Goal: Task Accomplishment & Management: Use online tool/utility

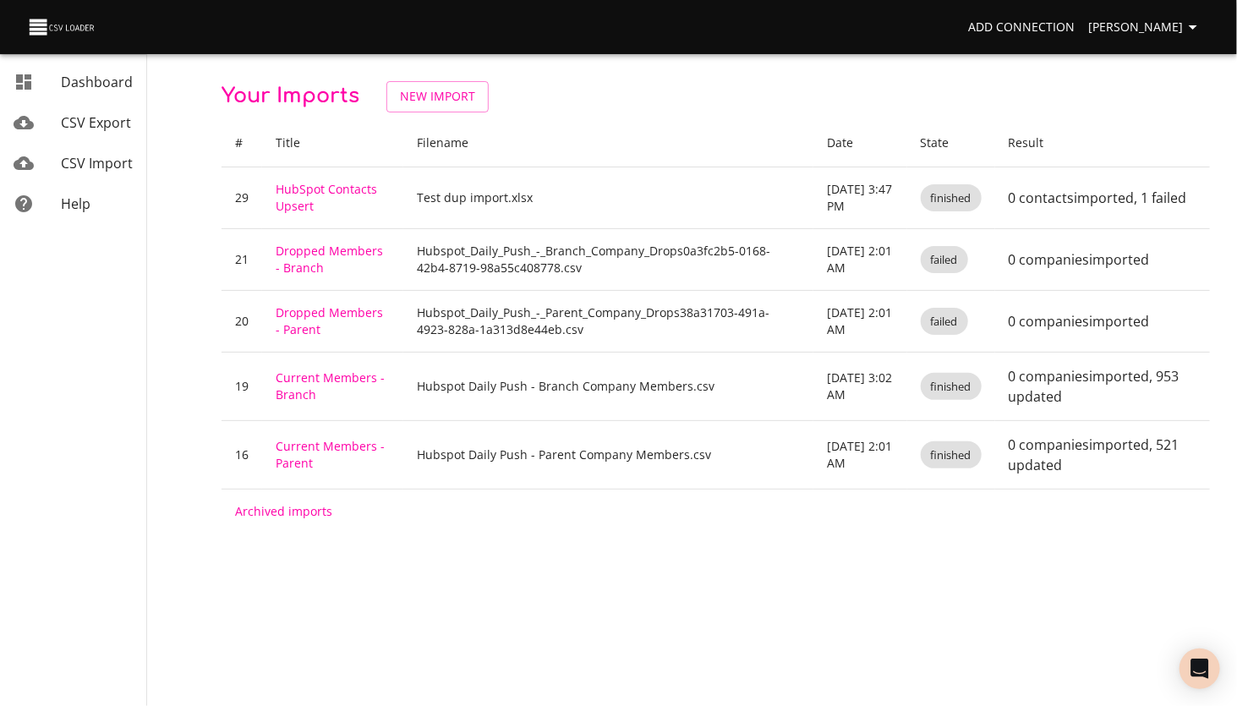
click at [74, 167] on span "CSV Import" at bounding box center [97, 163] width 72 height 19
click at [436, 97] on span "New Import" at bounding box center [437, 96] width 75 height 21
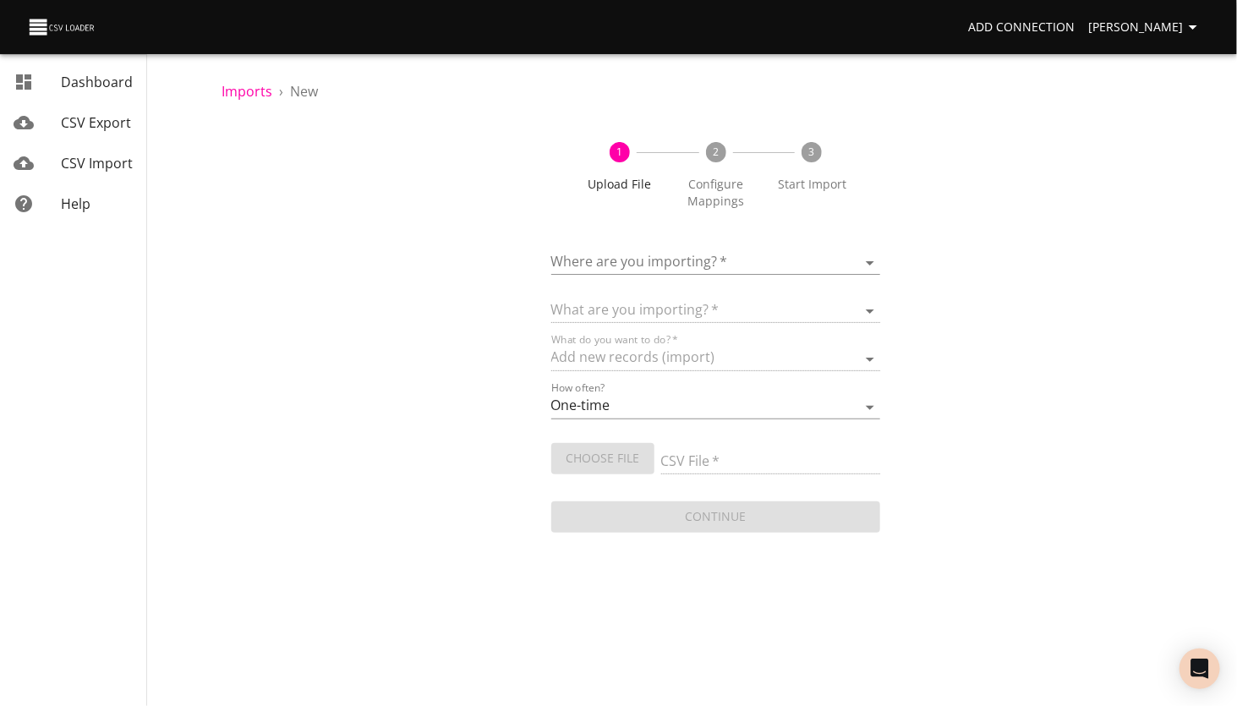
click at [619, 256] on body "Add Connection Lori Zarling Dashboard CSV Export CSV Import Help Imports › New …" at bounding box center [618, 353] width 1237 height 706
click at [643, 252] on span "HubSpot - MHEDA" at bounding box center [670, 254] width 116 height 19
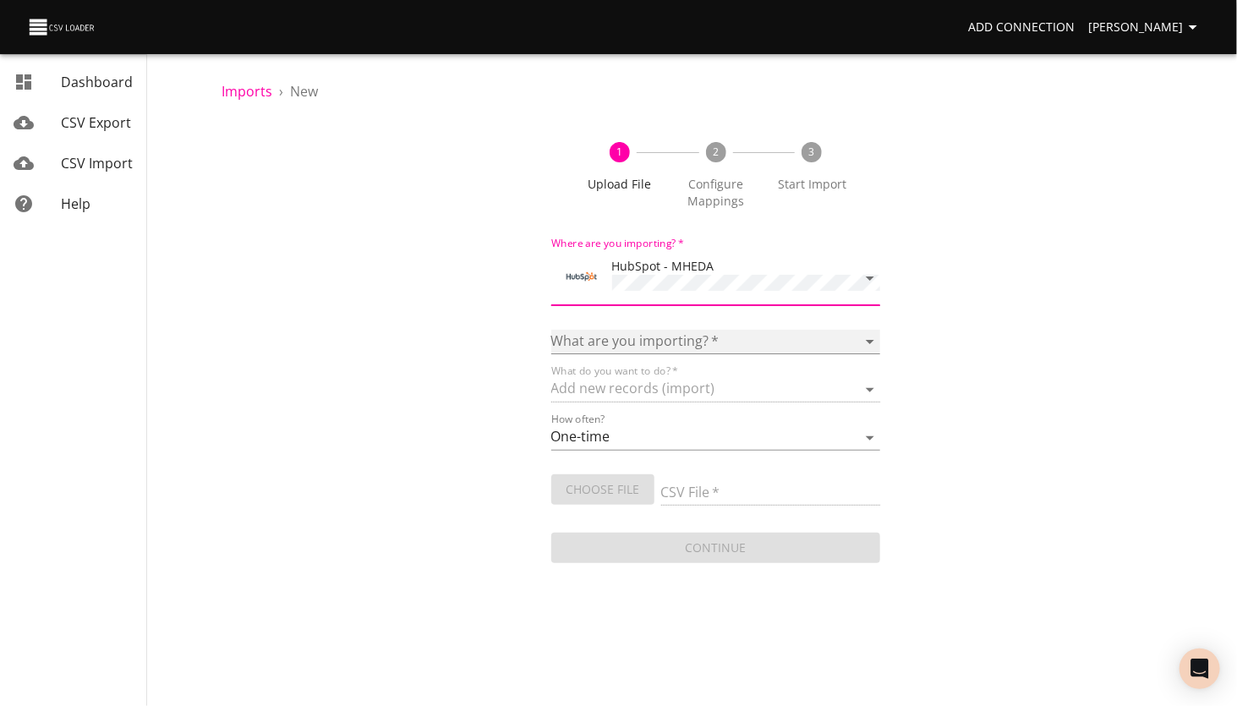
click at [622, 336] on select "Calls Companies Contacts Deals Emails Line items Meetings Notes Products Tasks …" at bounding box center [716, 342] width 330 height 25
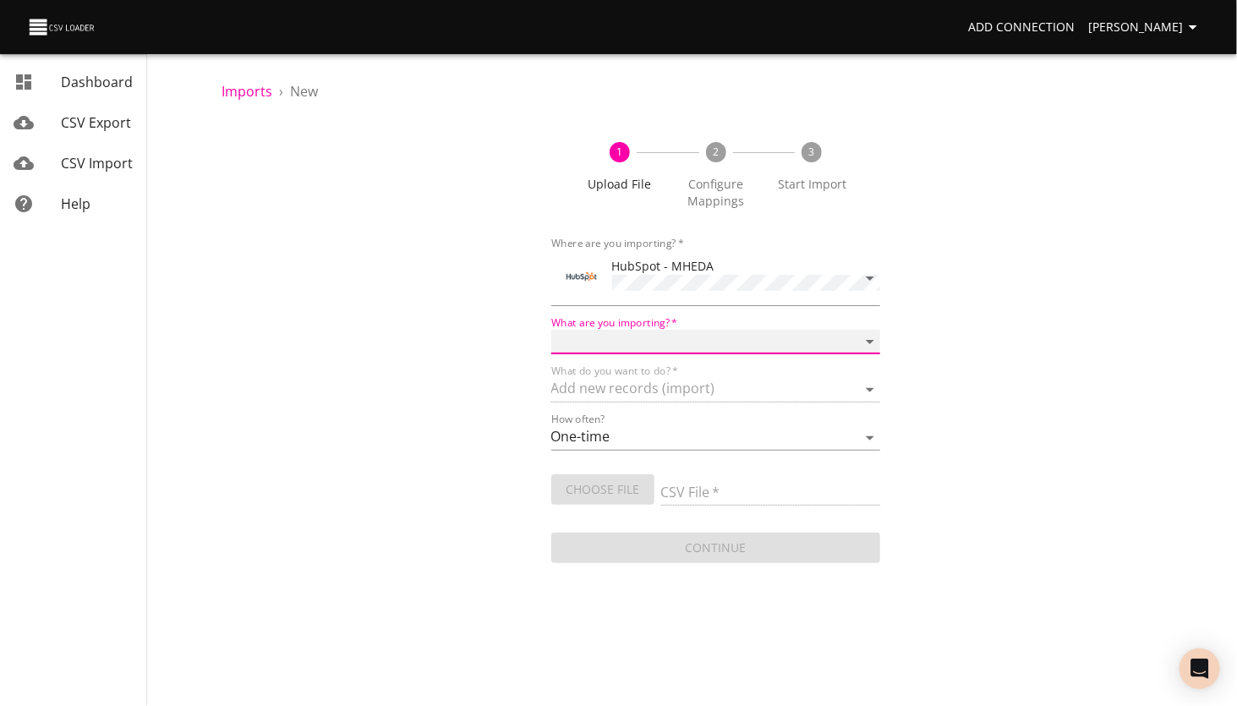
select select "companies"
click at [551, 330] on select "Calls Companies Contacts Deals Emails Line items Meetings Notes Products Tasks …" at bounding box center [716, 342] width 330 height 25
click at [617, 387] on select "Add new records (import) Update existing records (update) Add new and update ex…" at bounding box center [716, 390] width 330 height 25
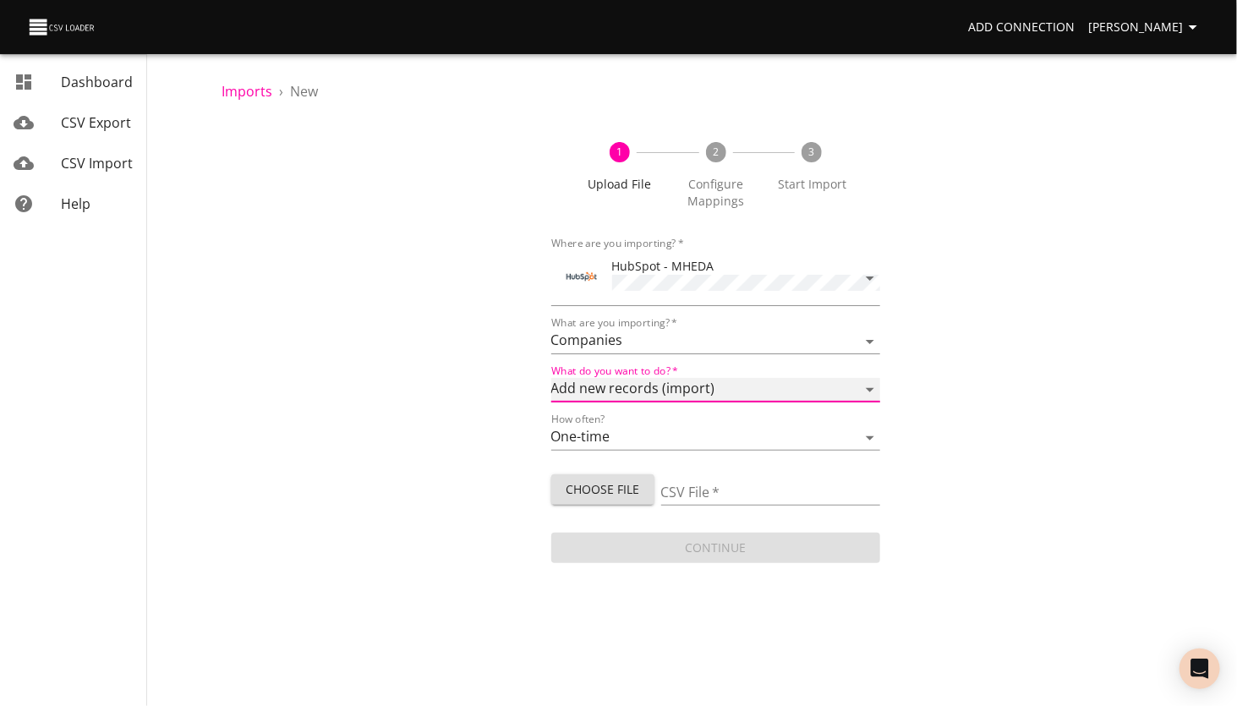
select select "update"
click at [551, 378] on select "Add new records (import) Update existing records (update) Add new and update ex…" at bounding box center [716, 390] width 330 height 25
click at [602, 485] on span "Choose File" at bounding box center [603, 490] width 76 height 21
type input "hubspot-crm-exports-all-companies-2025-08-28.csv"
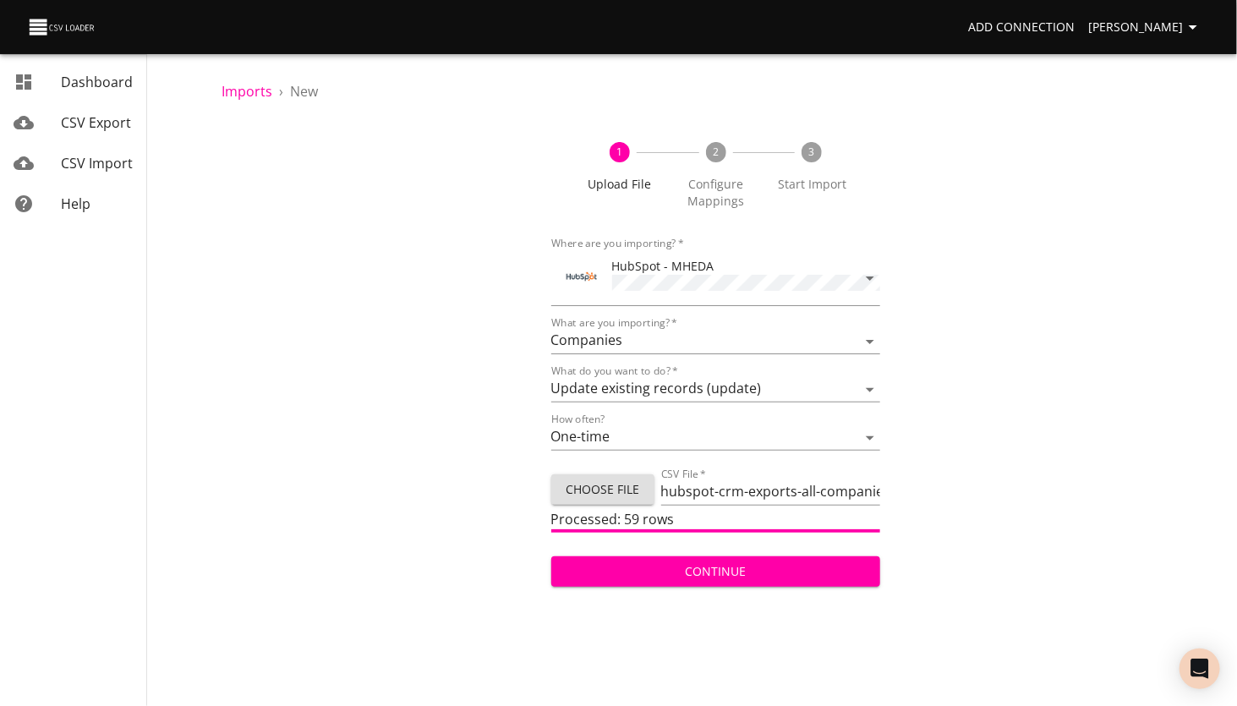
click at [701, 572] on span "Continue" at bounding box center [716, 572] width 303 height 21
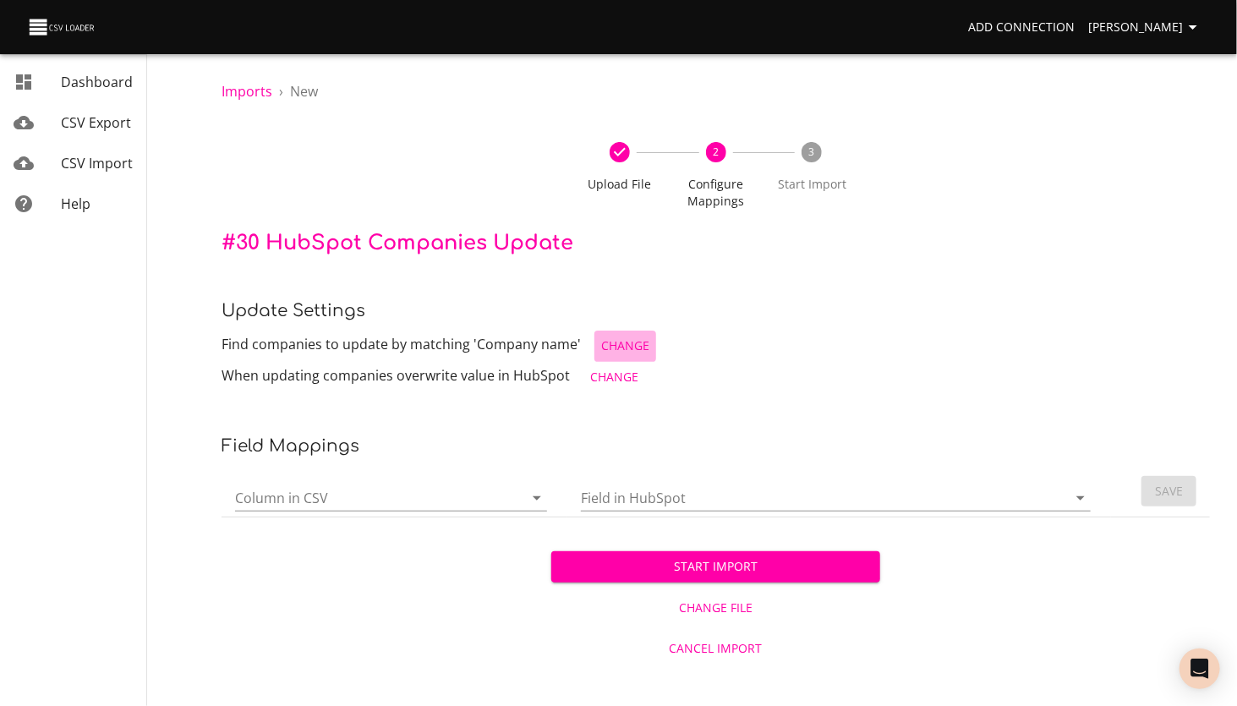
click at [611, 340] on span "Change" at bounding box center [625, 346] width 48 height 21
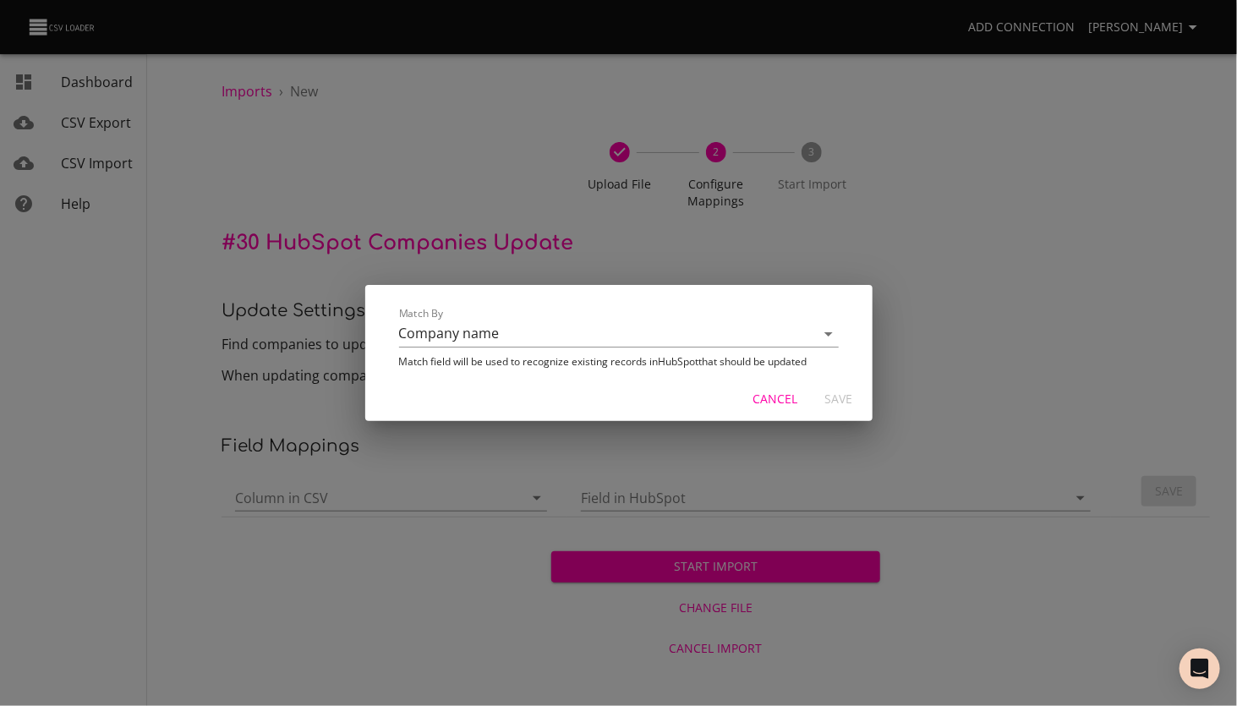
click at [560, 349] on td "Match By Company name" at bounding box center [619, 327] width 467 height 51
click at [531, 332] on input "Company name" at bounding box center [592, 334] width 387 height 26
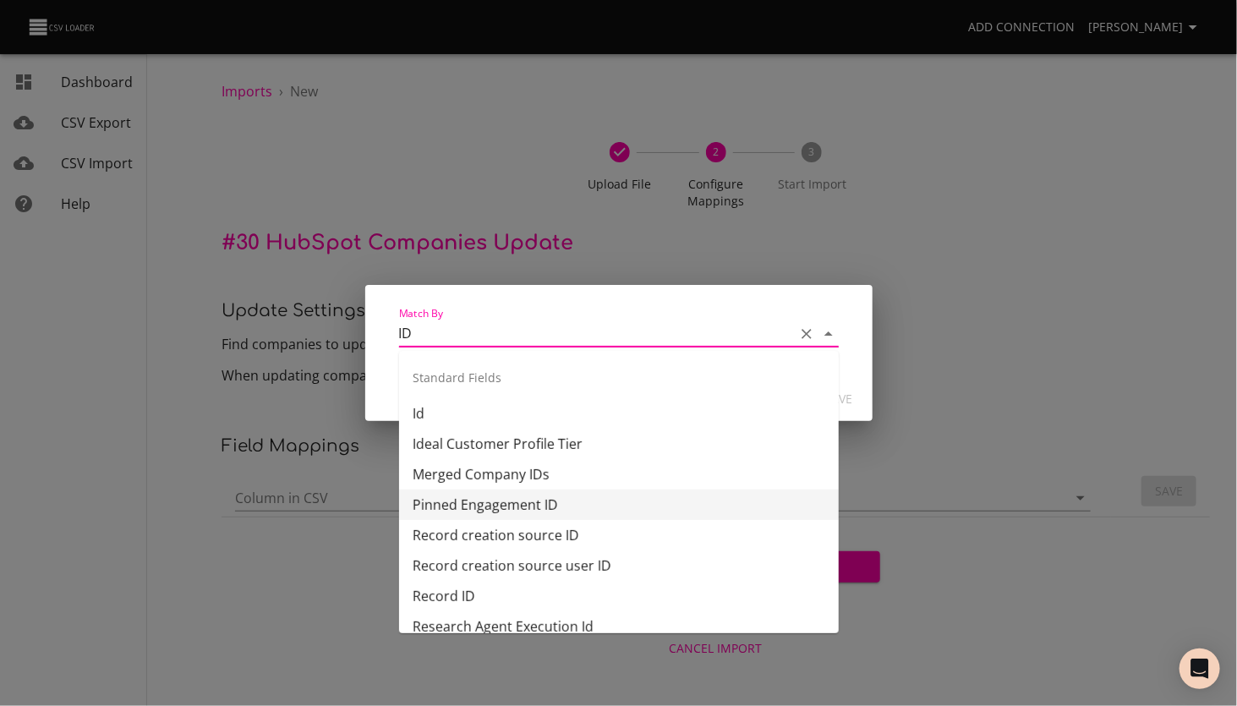
scroll to position [85, 0]
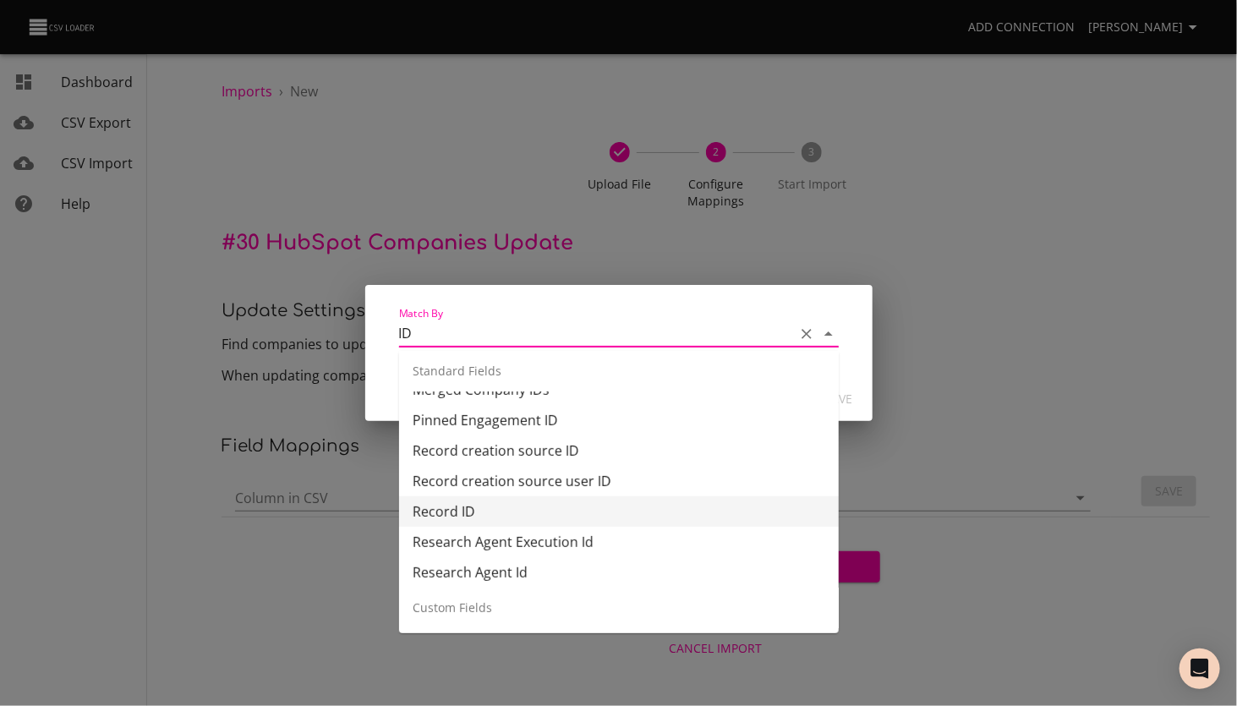
click at [455, 513] on li "Record ID" at bounding box center [619, 511] width 440 height 30
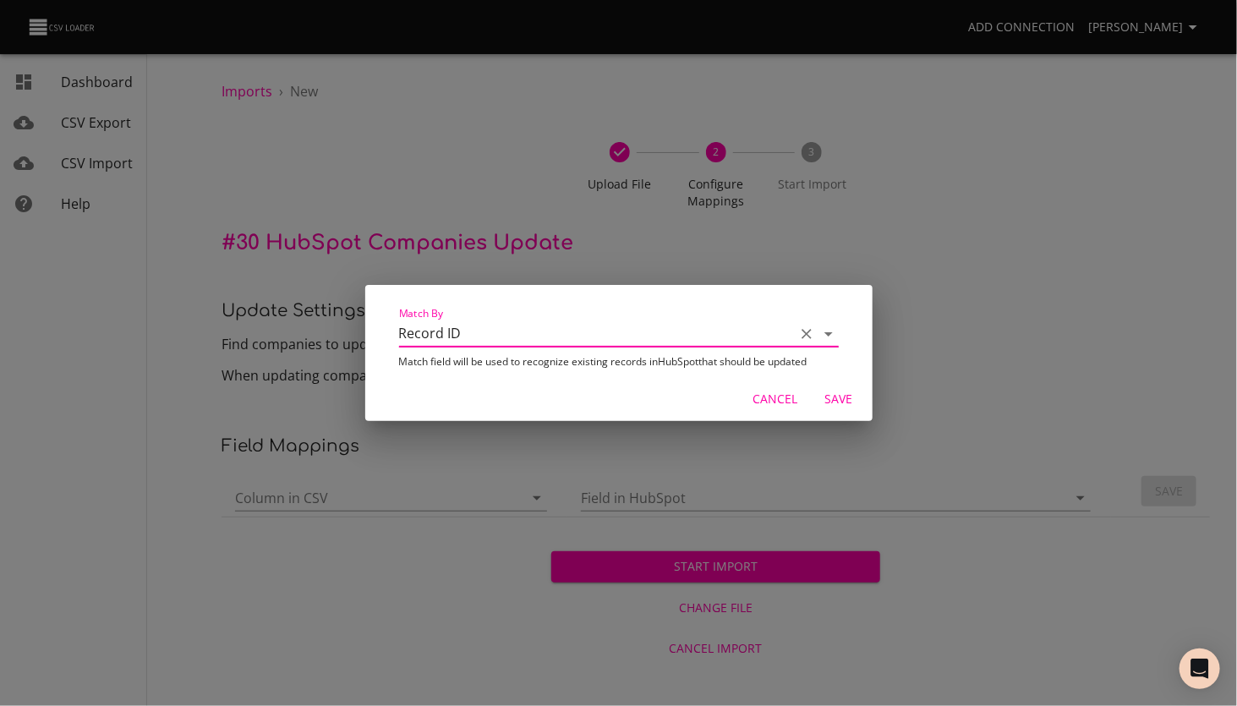
type input "Record ID"
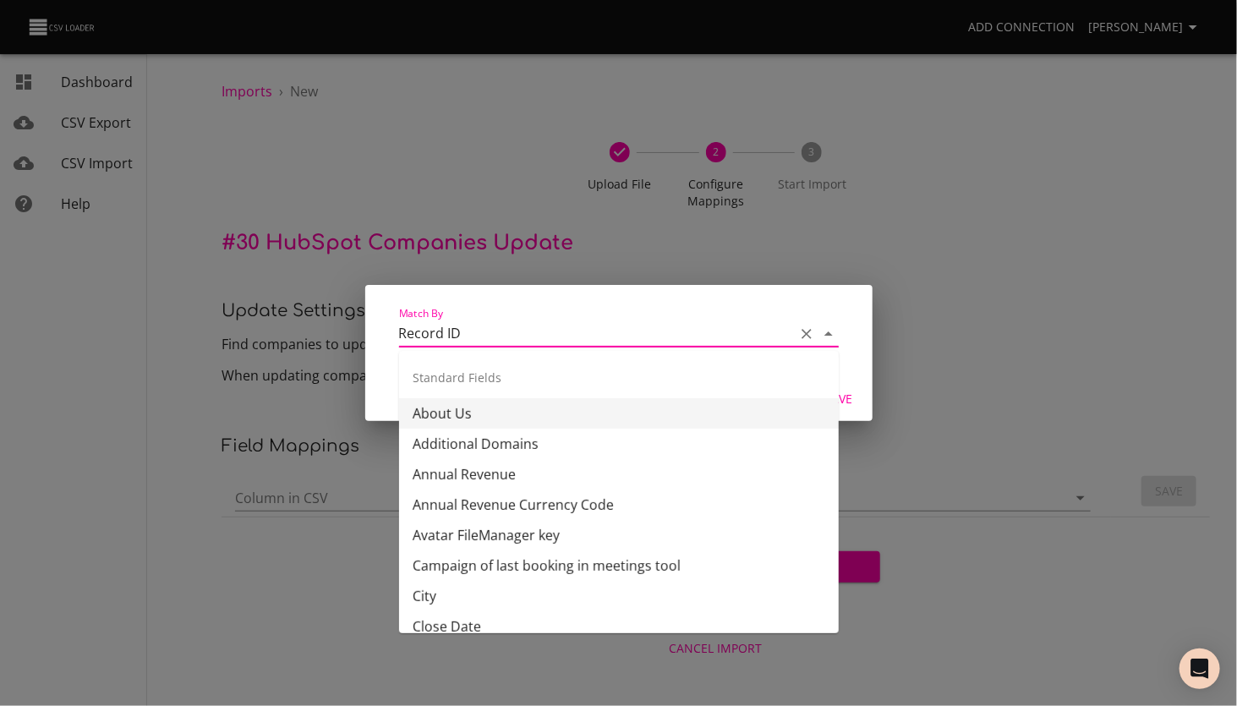
click at [583, 324] on input "Record ID" at bounding box center [592, 334] width 387 height 26
click at [743, 293] on div "Match By Record ID Match field will be used to recognize existing records in Hu…" at bounding box center [618, 331] width 507 height 92
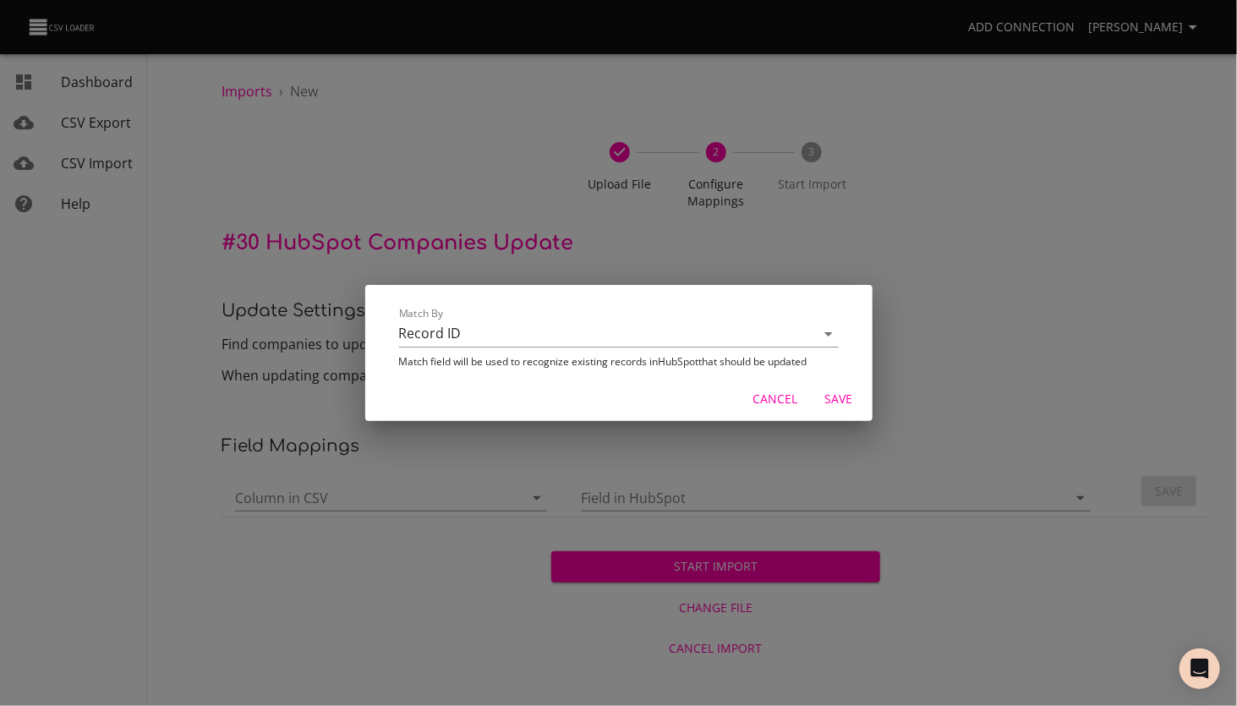
click at [831, 397] on span "Save" at bounding box center [839, 399] width 41 height 21
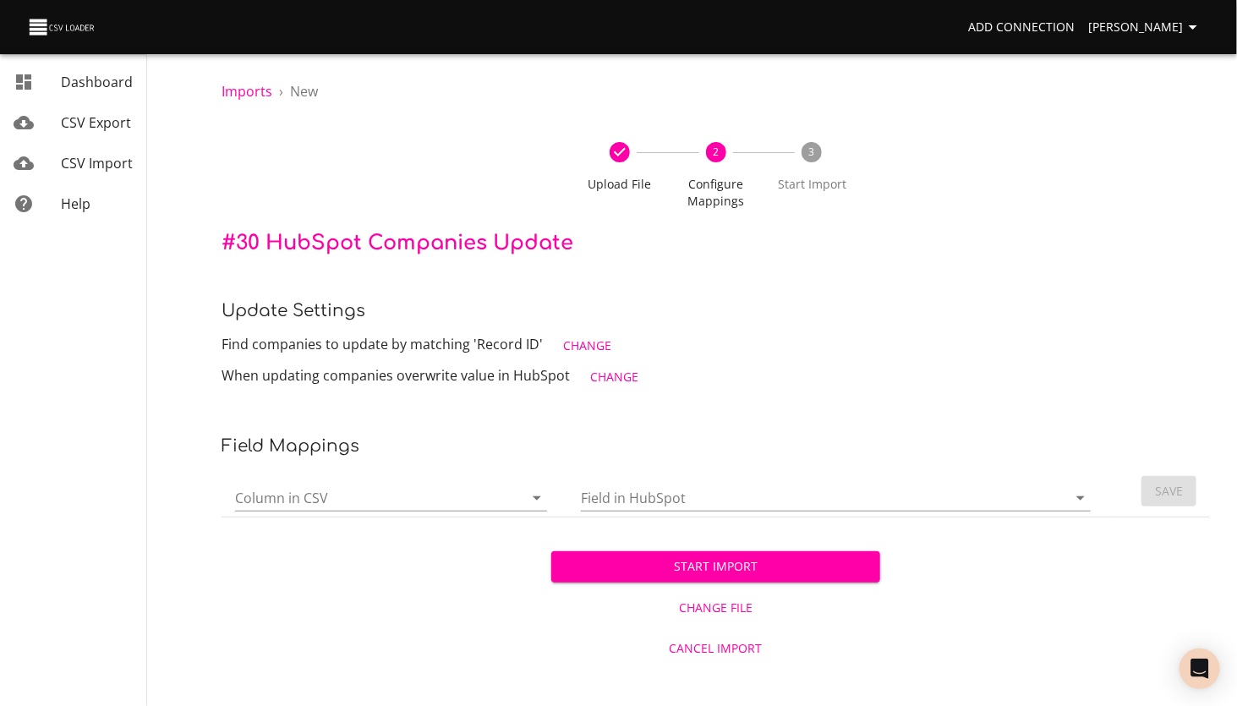
click at [425, 501] on input "Column in CSV" at bounding box center [365, 498] width 260 height 26
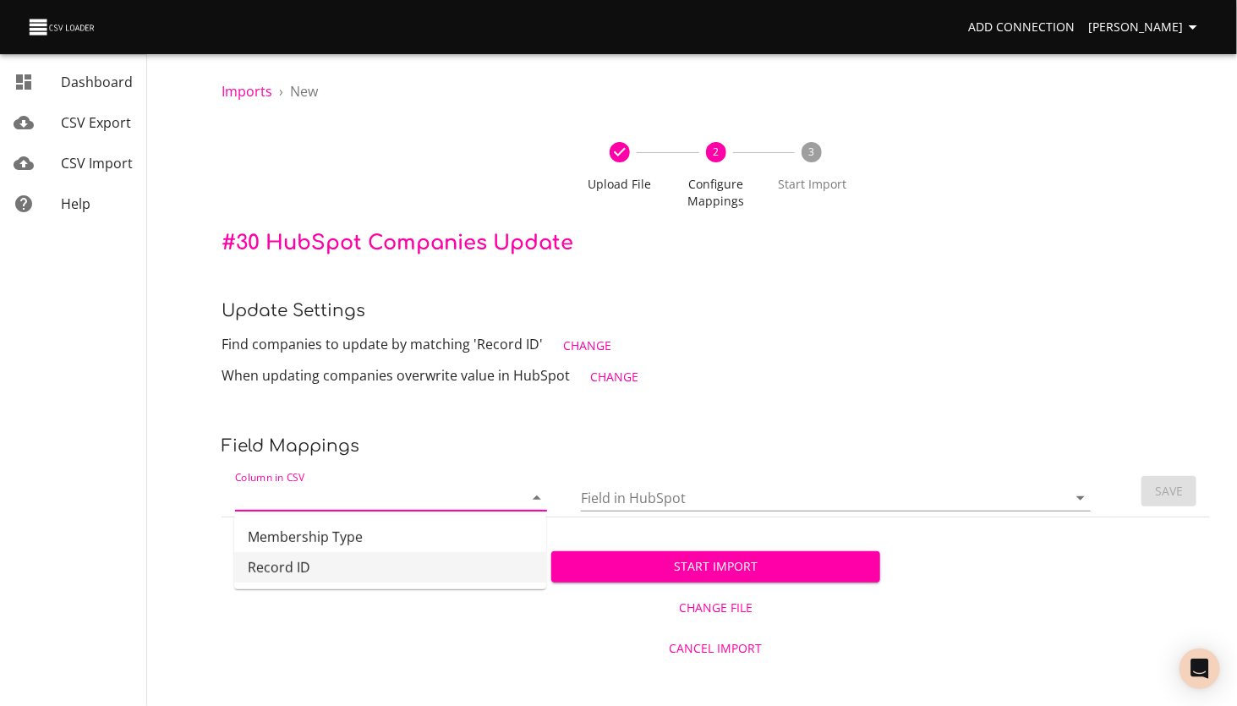
click at [379, 559] on li "Record ID" at bounding box center [390, 567] width 312 height 30
type input "Record ID"
click at [623, 496] on input "Field in HubSpot" at bounding box center [810, 498] width 458 height 26
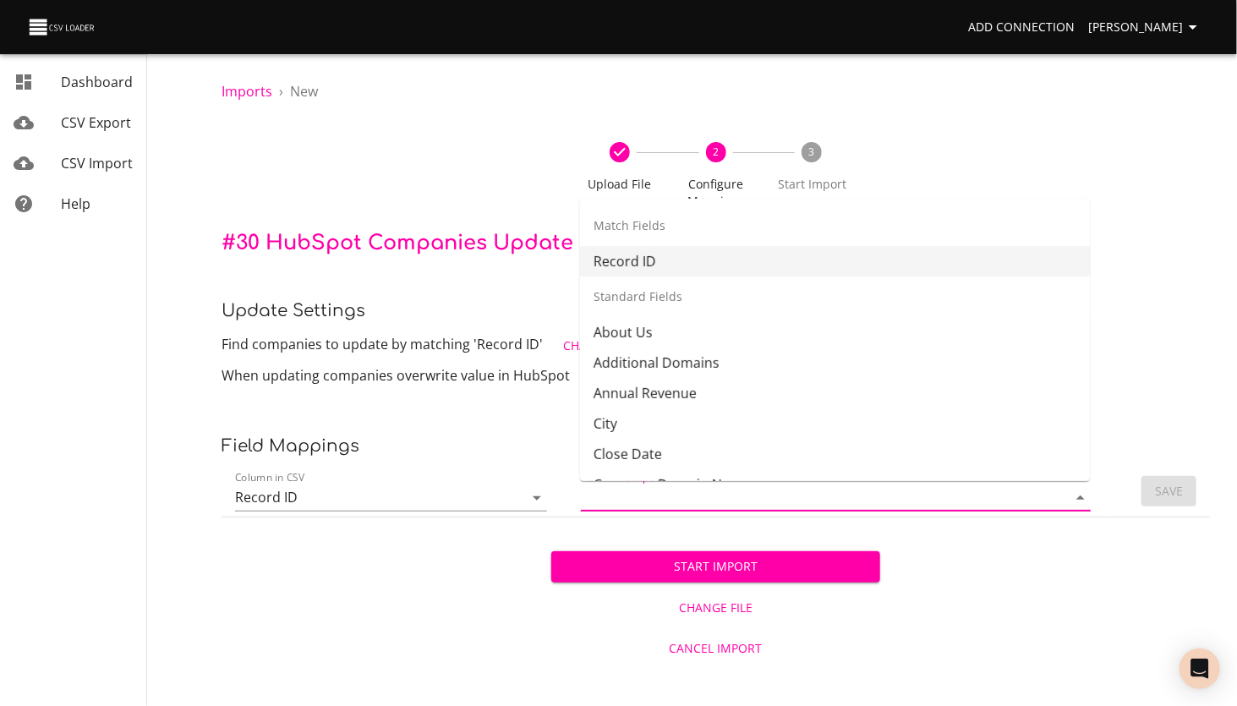
click at [652, 259] on li "Record ID" at bounding box center [835, 261] width 510 height 30
type input "Record ID"
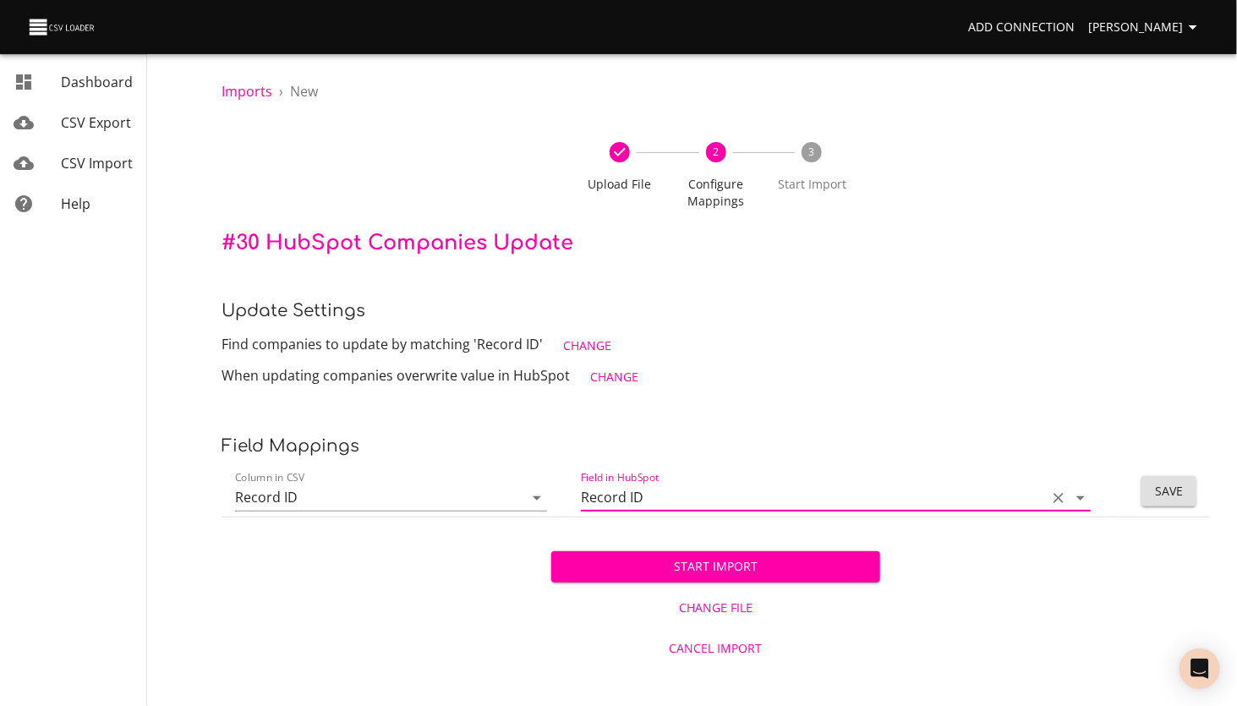
click at [1165, 487] on span "Save" at bounding box center [1169, 491] width 28 height 21
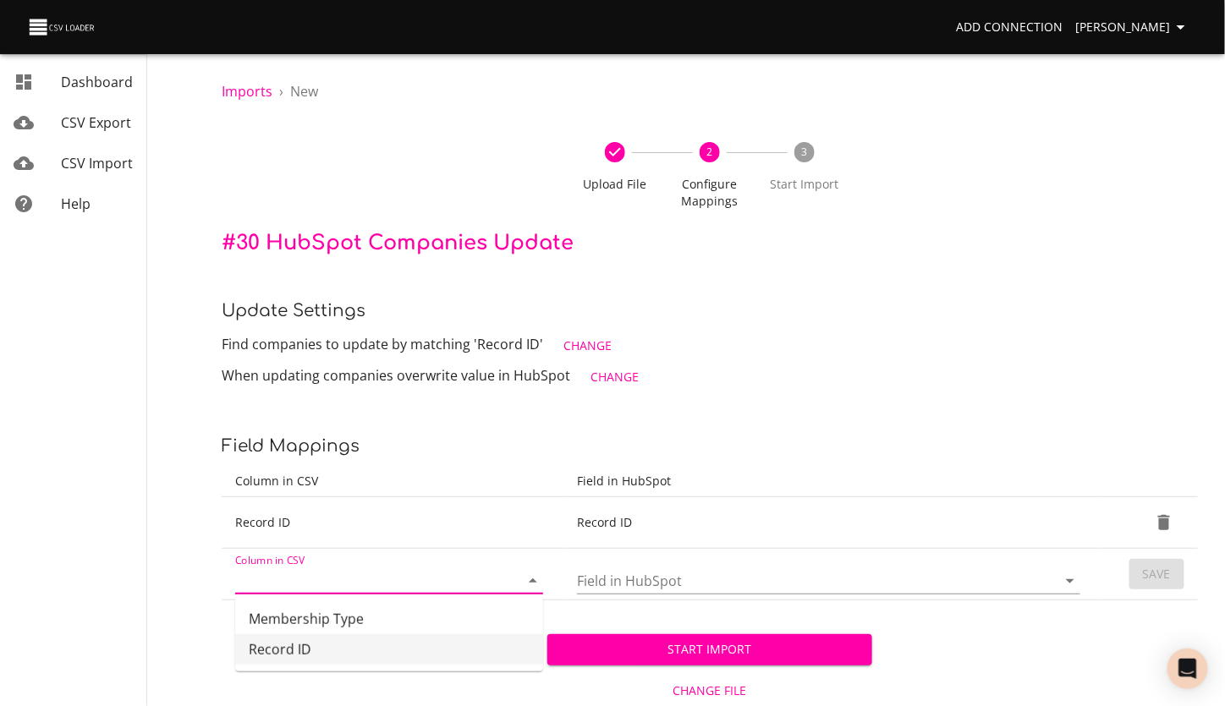
click at [325, 584] on input "Column in CSV" at bounding box center [362, 581] width 255 height 26
drag, startPoint x: 308, startPoint y: 617, endPoint x: 370, endPoint y: 604, distance: 63.9
click at [308, 616] on li "Membership Type" at bounding box center [389, 619] width 308 height 30
type input "Membership Type"
click at [628, 577] on input "Field in HubSpot" at bounding box center [802, 581] width 451 height 26
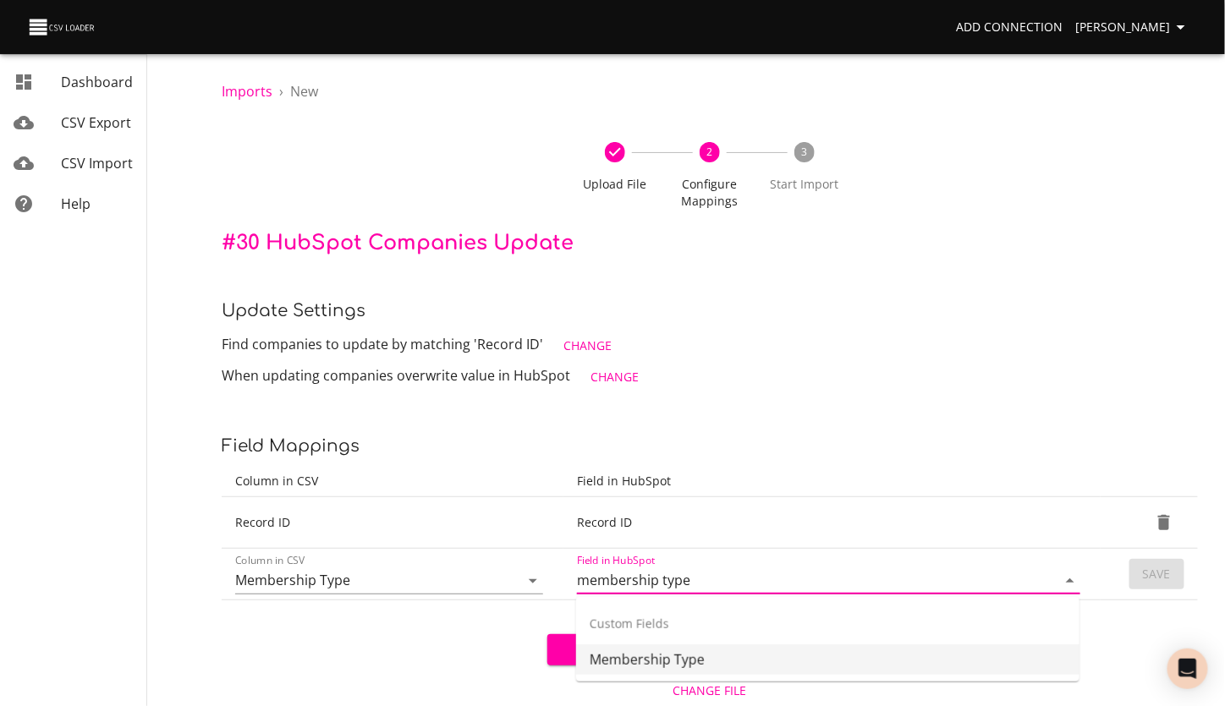
click at [638, 658] on li "Membership Type" at bounding box center [827, 659] width 503 height 30
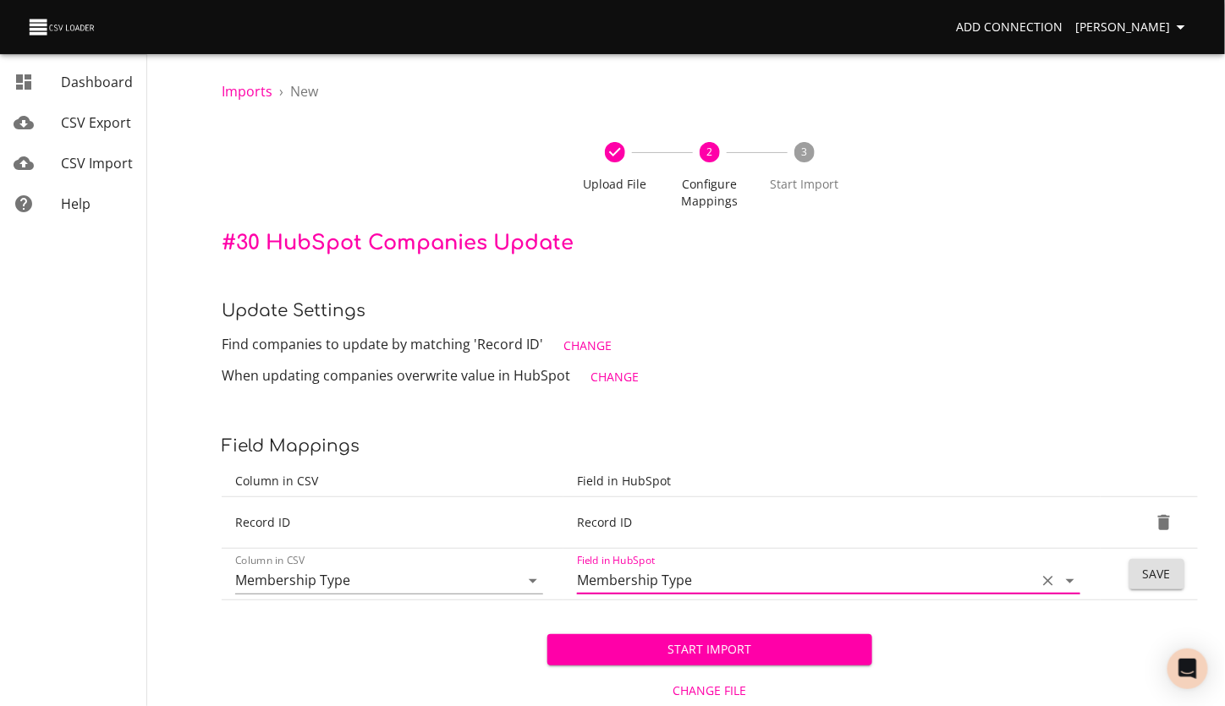
type input "Membership Type"
click at [1158, 569] on span "Save" at bounding box center [1157, 574] width 28 height 21
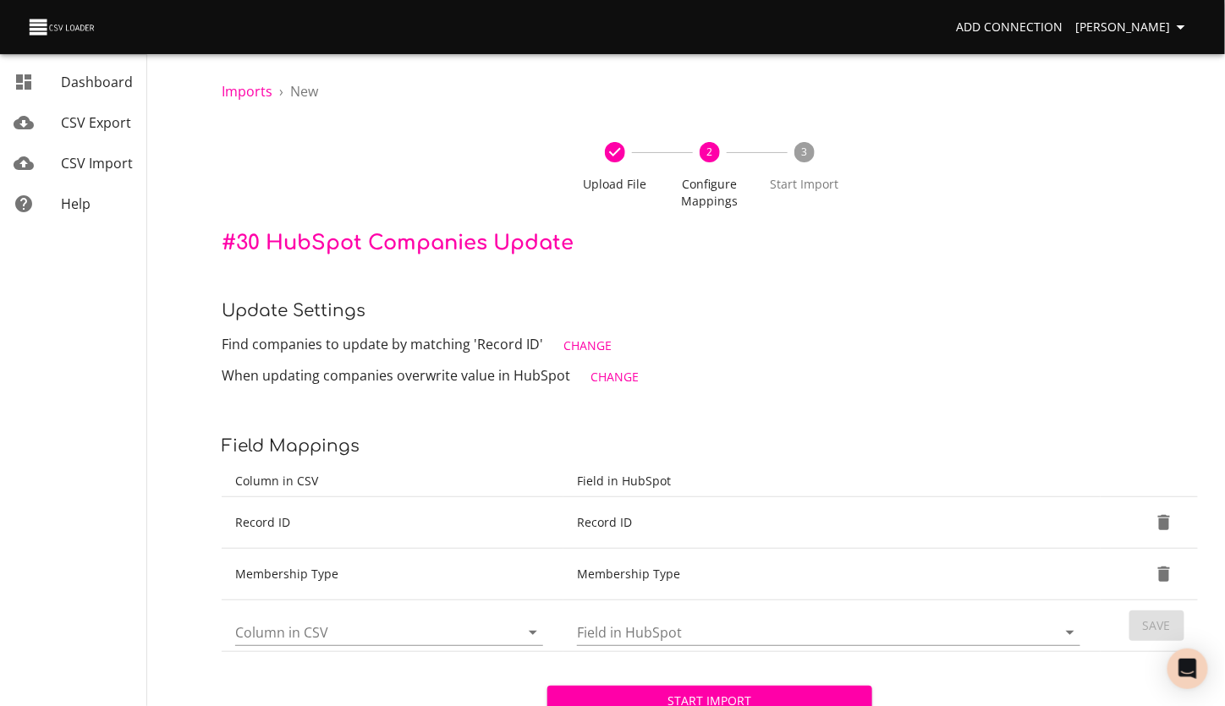
click at [660, 697] on span "Start Import" at bounding box center [710, 701] width 299 height 21
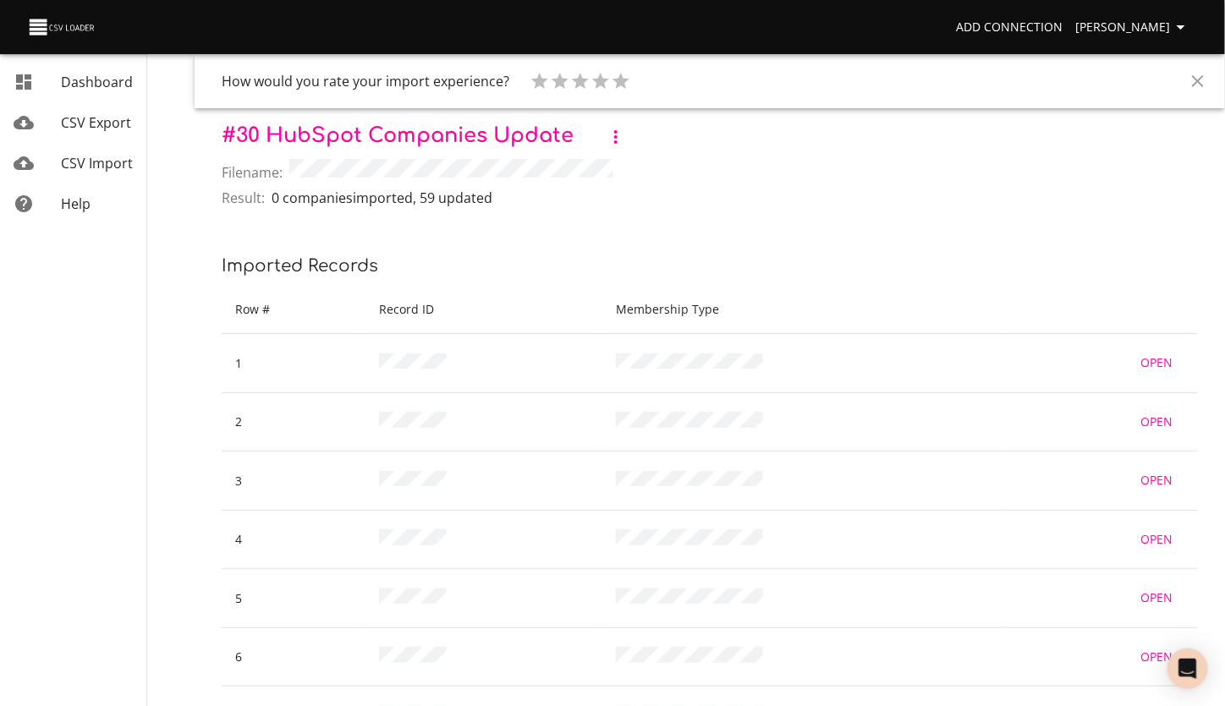
click at [616, 137] on icon "button" at bounding box center [615, 137] width 3 height 14
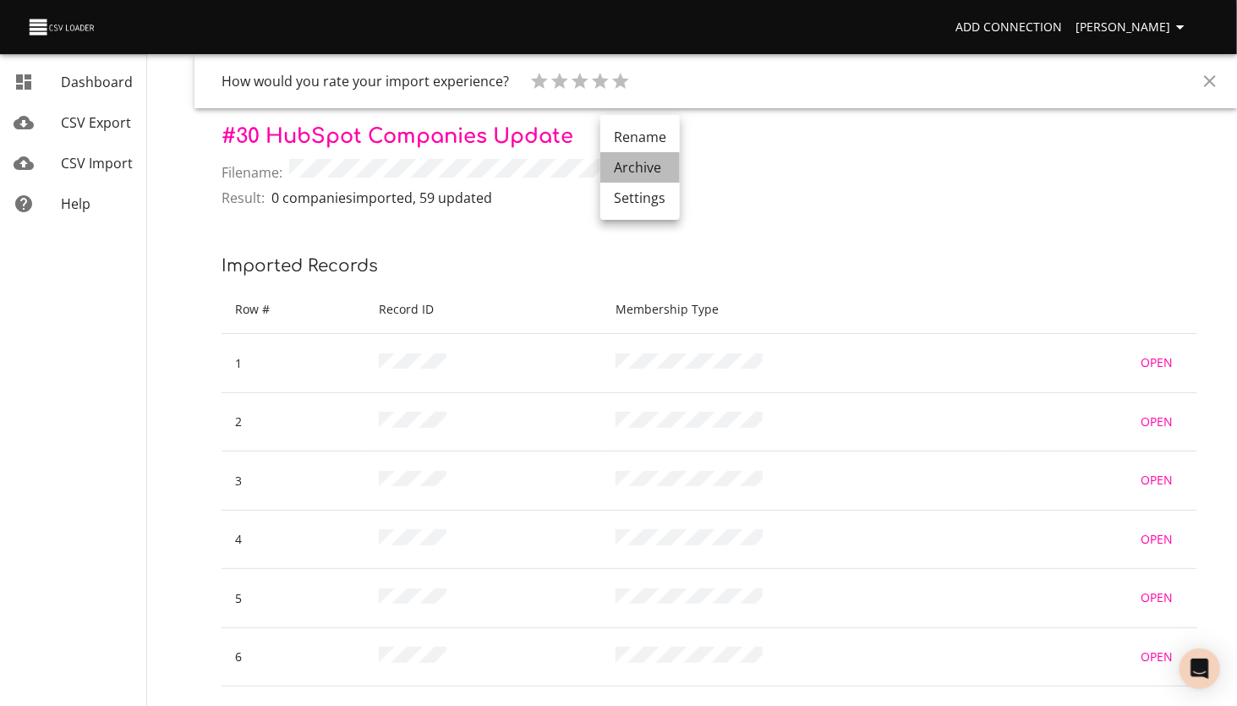
click at [644, 167] on li "Archive" at bounding box center [640, 167] width 80 height 30
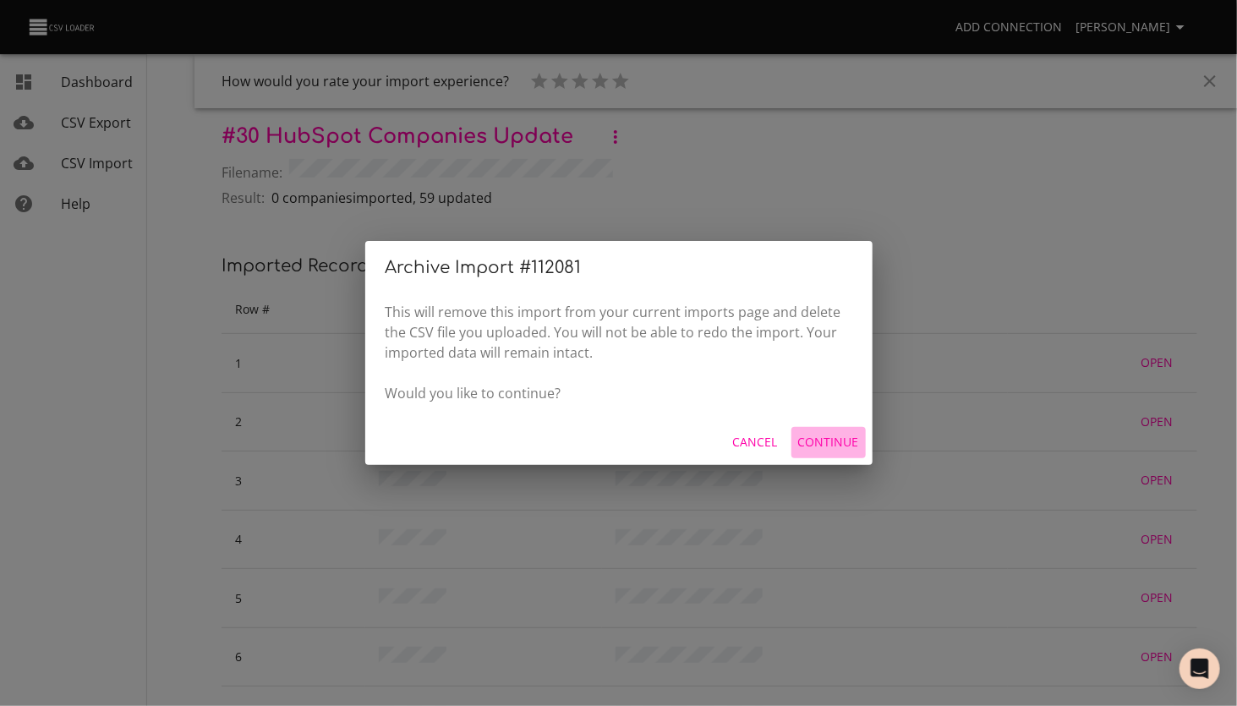
click at [853, 443] on span "Continue" at bounding box center [828, 442] width 61 height 21
